Goal: Information Seeking & Learning: Learn about a topic

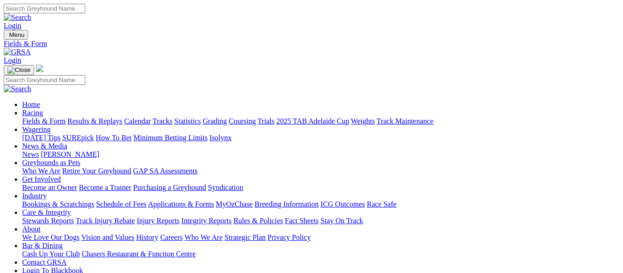
scroll to position [231, 0]
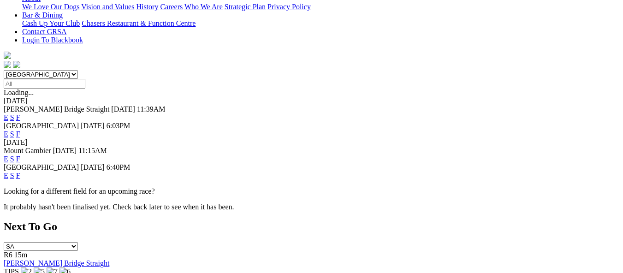
click at [20, 172] on link "F" at bounding box center [18, 176] width 4 height 8
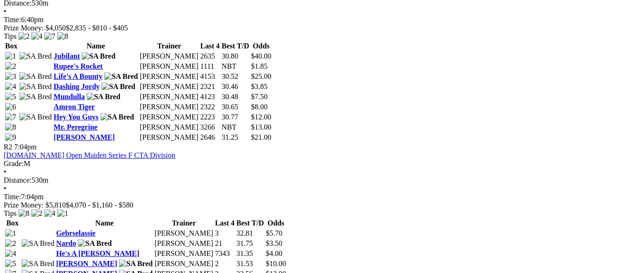
scroll to position [508, 0]
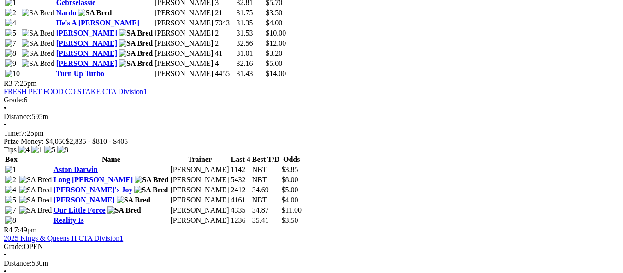
scroll to position [738, 0]
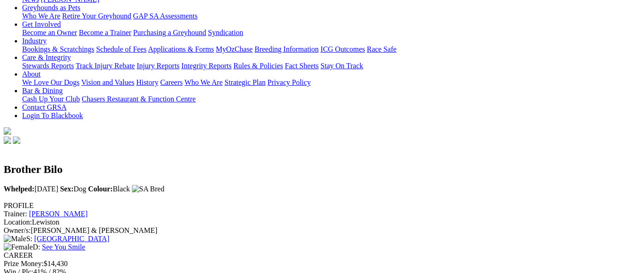
scroll to position [92, 0]
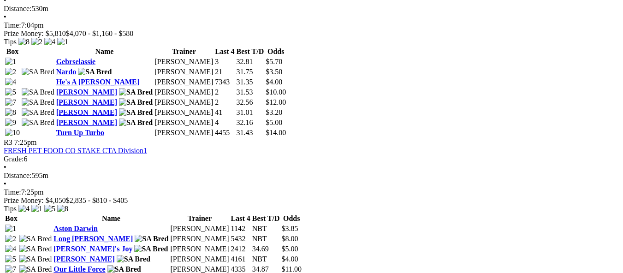
scroll to position [692, 0]
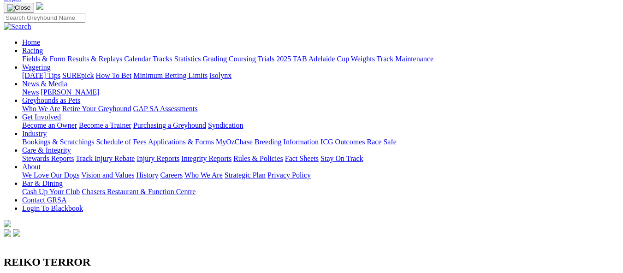
scroll to position [46, 0]
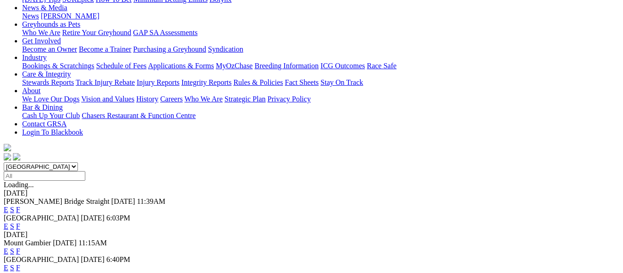
scroll to position [92, 0]
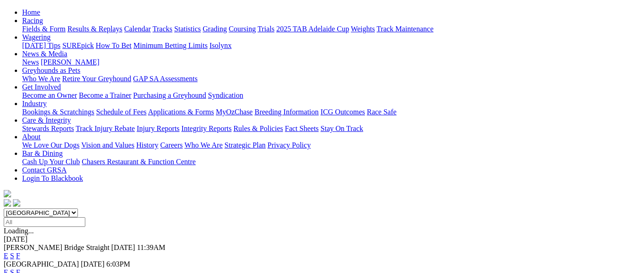
click at [20, 269] on link "F" at bounding box center [18, 273] width 4 height 8
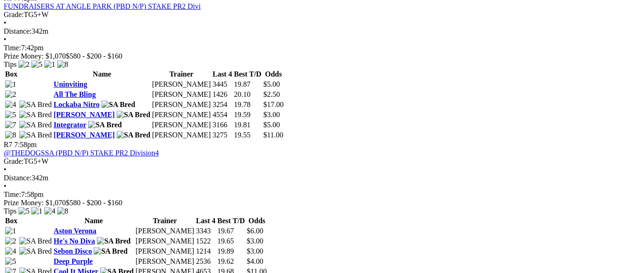
scroll to position [1384, 0]
